Goal: Find specific page/section: Find specific page/section

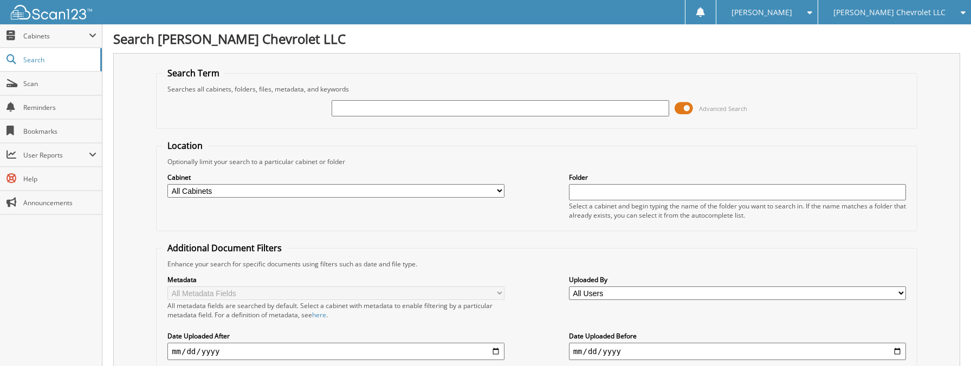
click at [361, 112] on input "text" at bounding box center [500, 108] width 337 height 16
type input "454275"
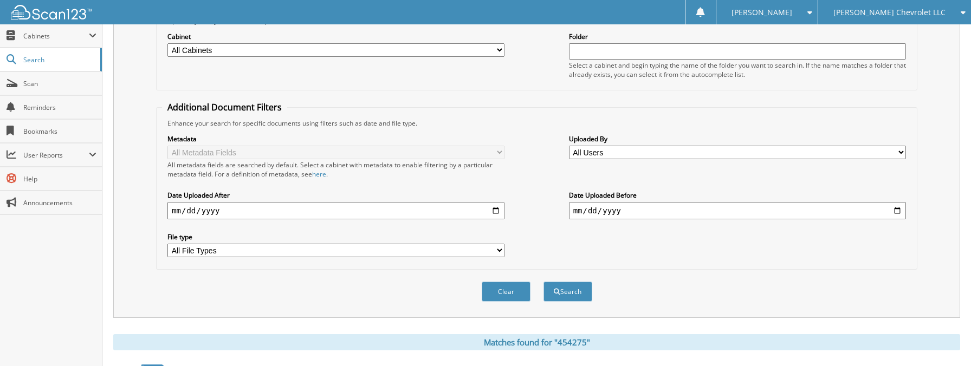
scroll to position [306, 0]
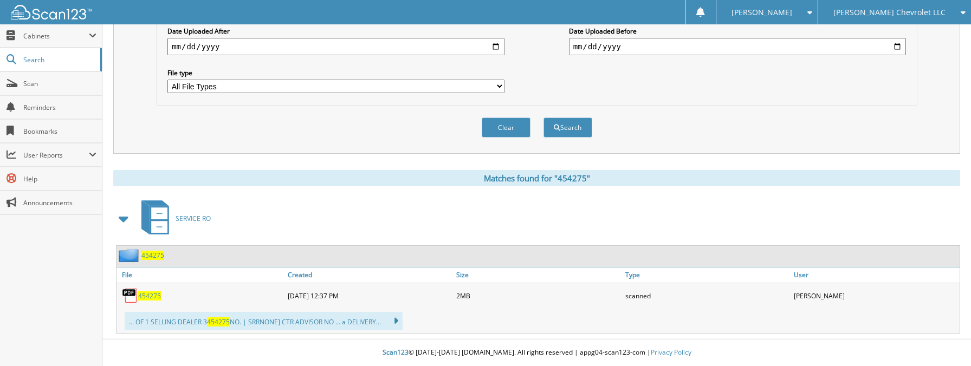
click at [146, 295] on span "454275" at bounding box center [149, 296] width 23 height 9
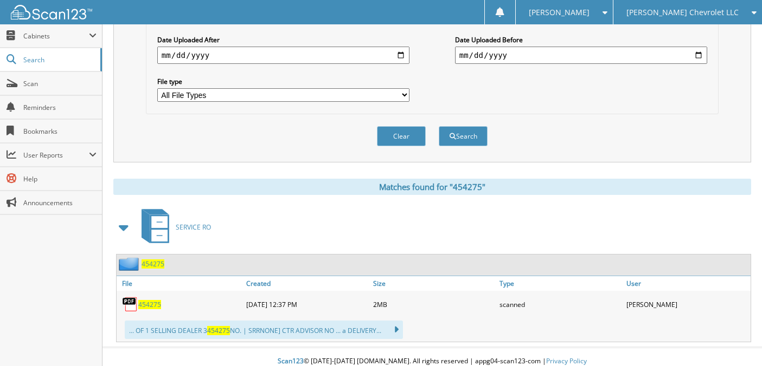
scroll to position [0, 0]
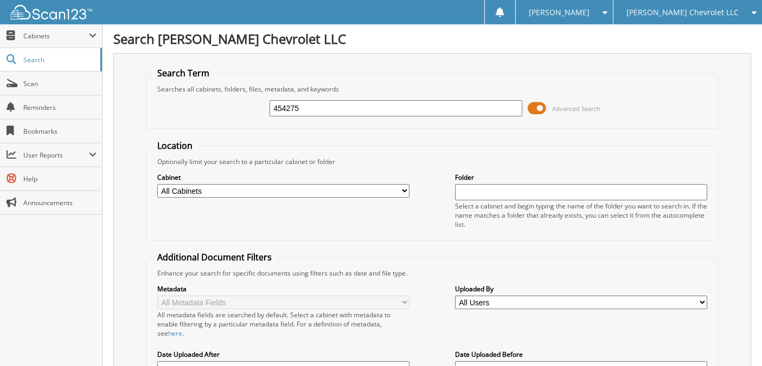
drag, startPoint x: 288, startPoint y: 105, endPoint x: 246, endPoint y: 104, distance: 42.3
click at [246, 104] on div "454275 Advanced Search" at bounding box center [432, 108] width 561 height 29
type input "4496483"
click at [320, 105] on input "4496483" at bounding box center [395, 108] width 252 height 16
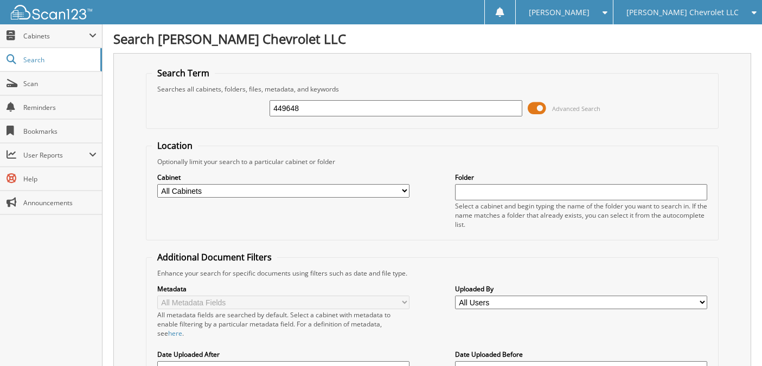
type input "449648"
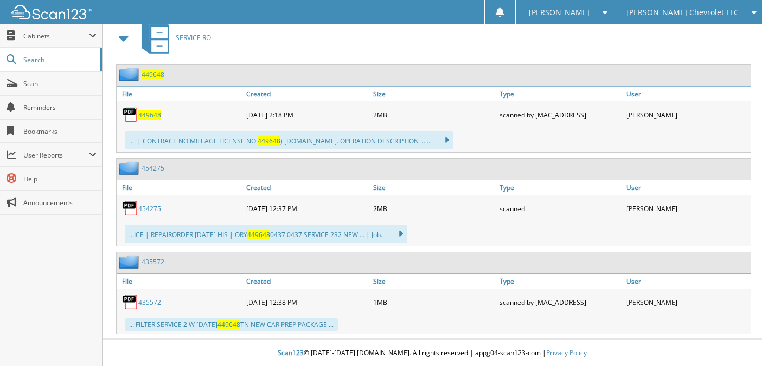
scroll to position [506, 0]
click at [145, 117] on span "449648" at bounding box center [149, 114] width 23 height 9
